Goal: Find specific page/section: Find specific page/section

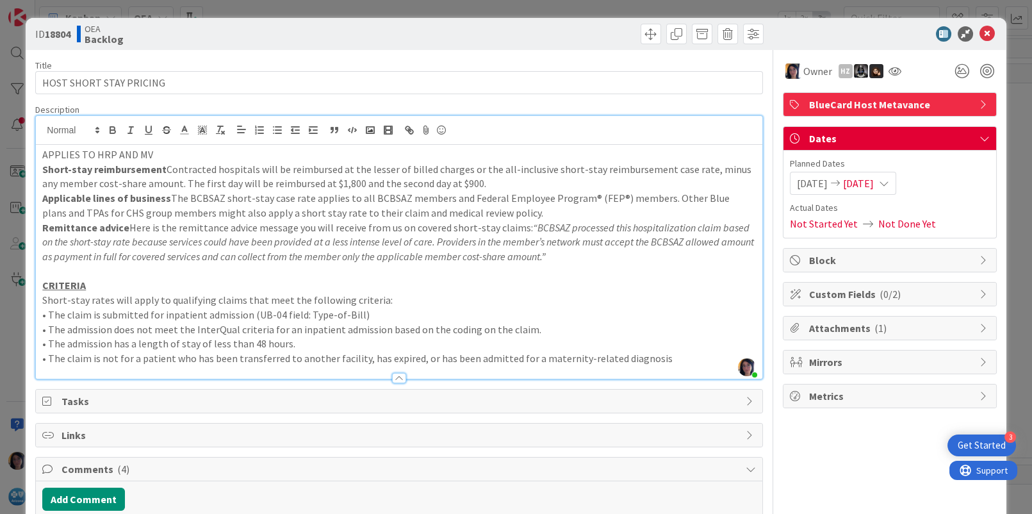
scroll to position [720, 0]
click at [979, 30] on icon at bounding box center [986, 33] width 15 height 15
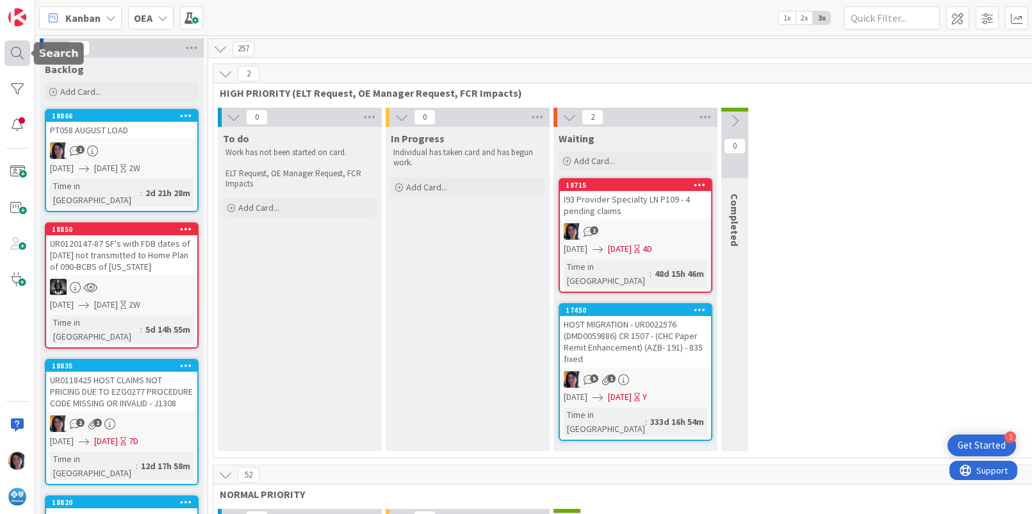
click at [17, 52] on div at bounding box center [17, 53] width 26 height 26
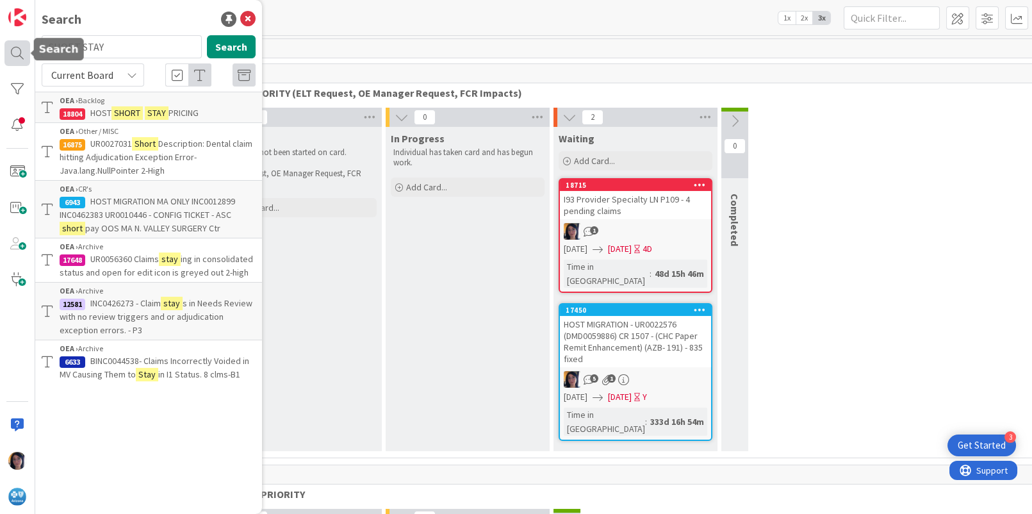
drag, startPoint x: 108, startPoint y: 45, endPoint x: 13, endPoint y: 51, distance: 95.6
click at [13, 51] on div "Search SHORT STAY Search Current Board OEA › Backlog 18804 HOST SHORT STAY PRIC…" at bounding box center [17, 257] width 35 height 514
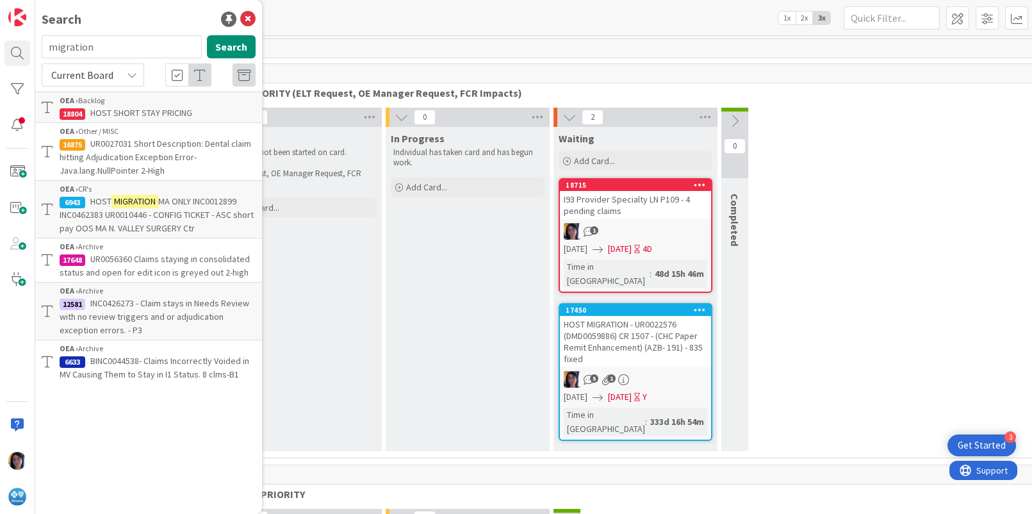
type input "migration"
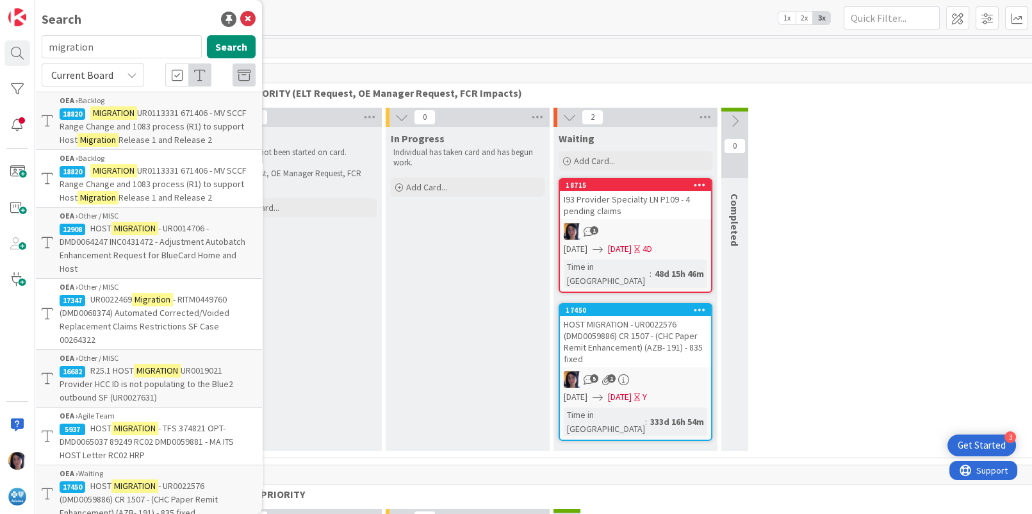
click at [63, 78] on span "Current Board" at bounding box center [82, 75] width 62 height 13
drag, startPoint x: 81, startPoint y: 130, endPoint x: 93, endPoint y: 130, distance: 12.2
click at [81, 130] on span "All Boards" at bounding box center [115, 127] width 133 height 19
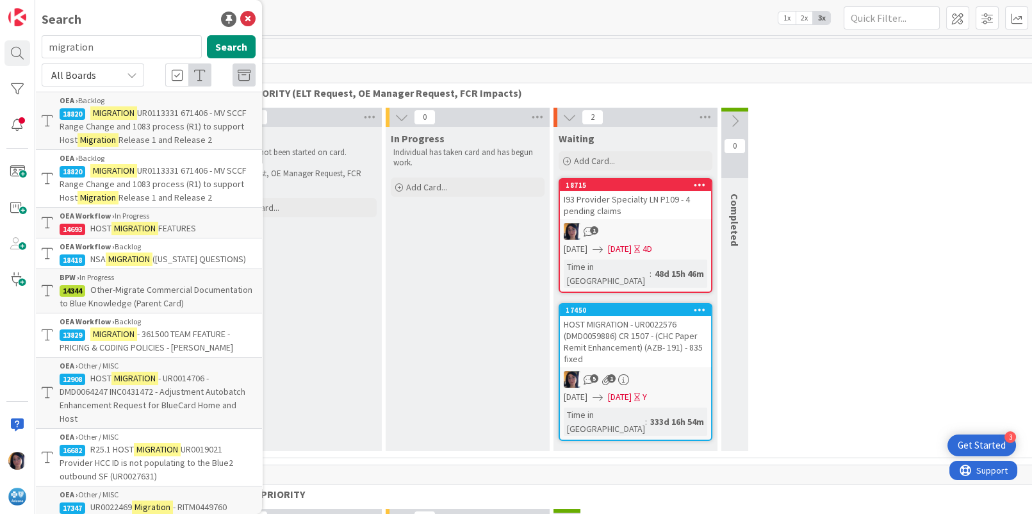
click at [152, 227] on mark "MIGRATION" at bounding box center [134, 228] width 47 height 13
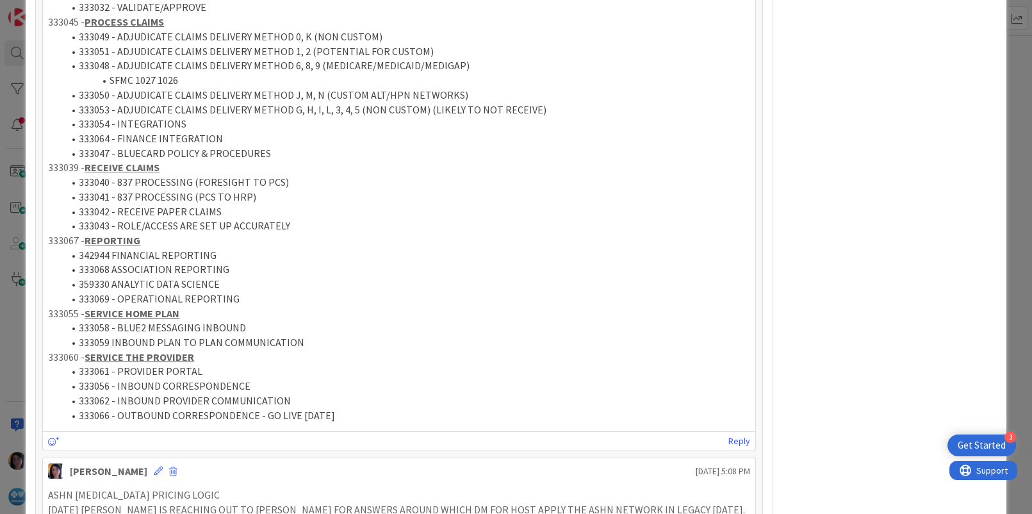
scroll to position [490, 0]
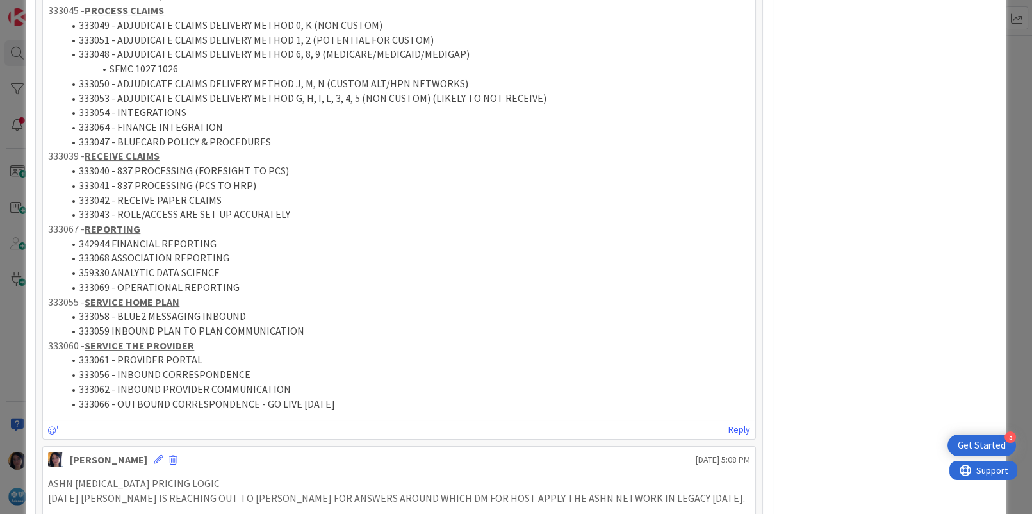
click at [66, 343] on p "333060 - SERVICE THE PROVIDER" at bounding box center [398, 345] width 701 height 15
copy p "333060"
